Goal: Navigation & Orientation: Find specific page/section

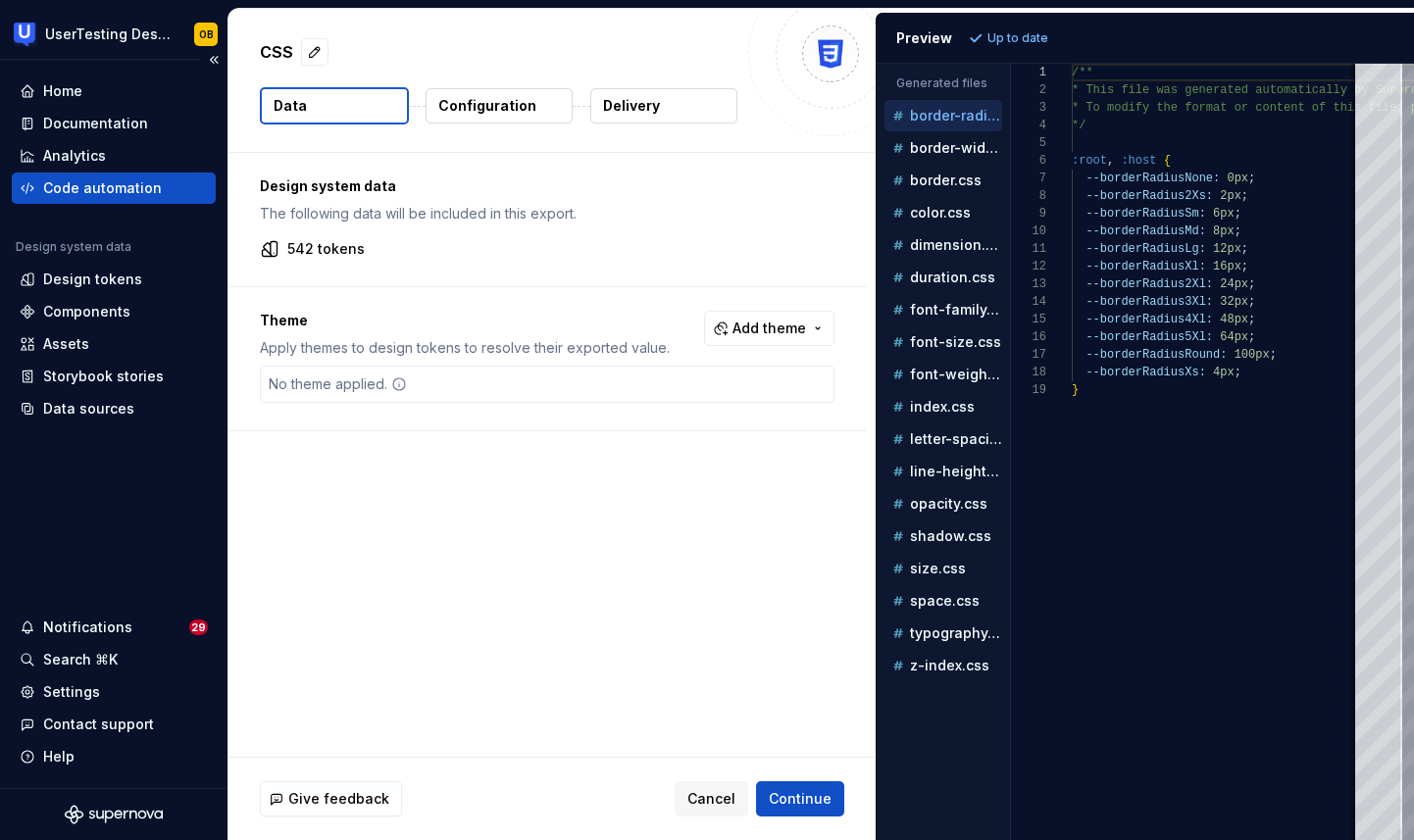
click at [111, 184] on div "Code automation" at bounding box center [102, 189] width 119 height 20
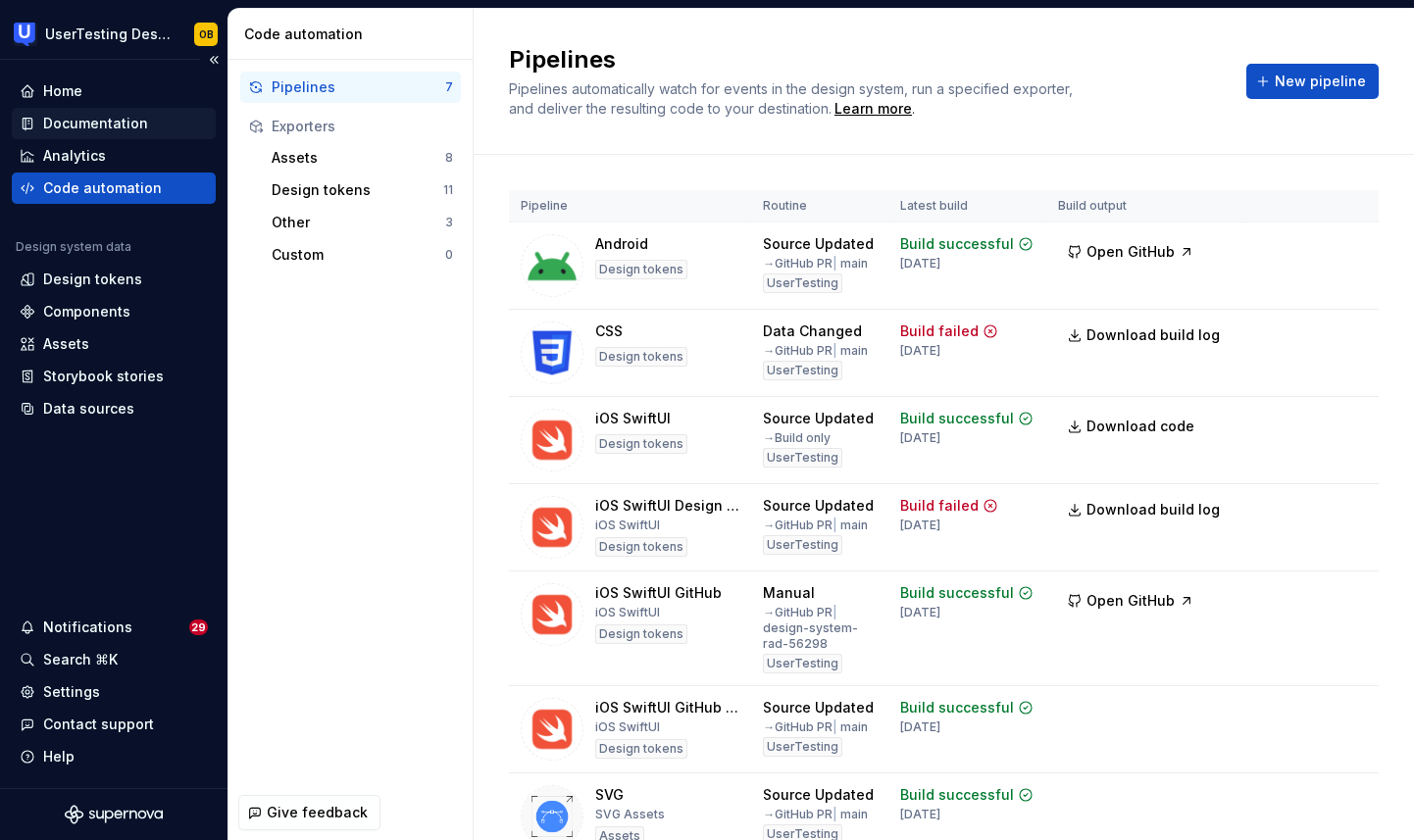
click at [139, 121] on div "Documentation" at bounding box center [95, 124] width 105 height 20
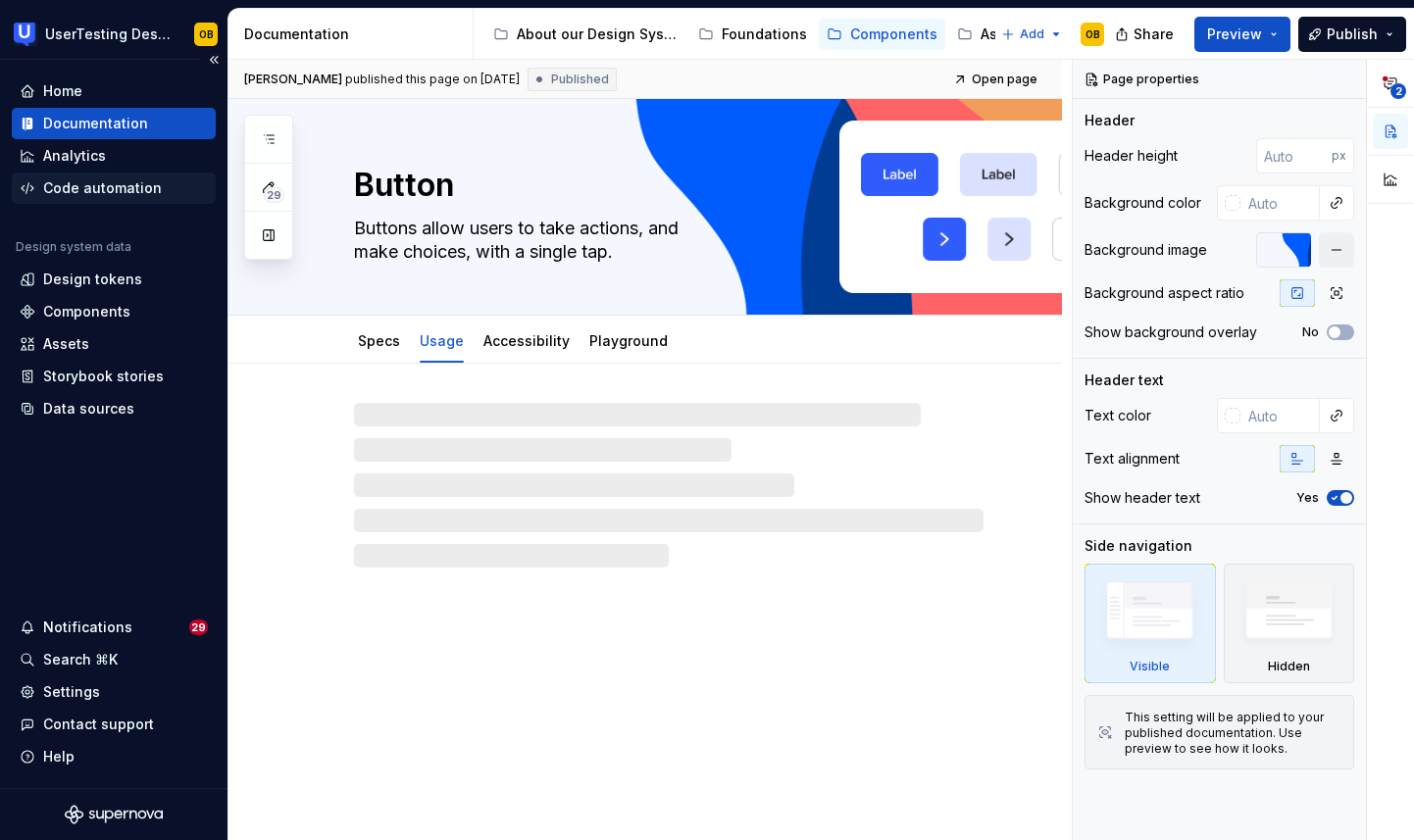
type textarea "*"
click at [64, 192] on div "Code automation" at bounding box center [102, 189] width 119 height 20
